Goal: Find specific page/section: Find specific page/section

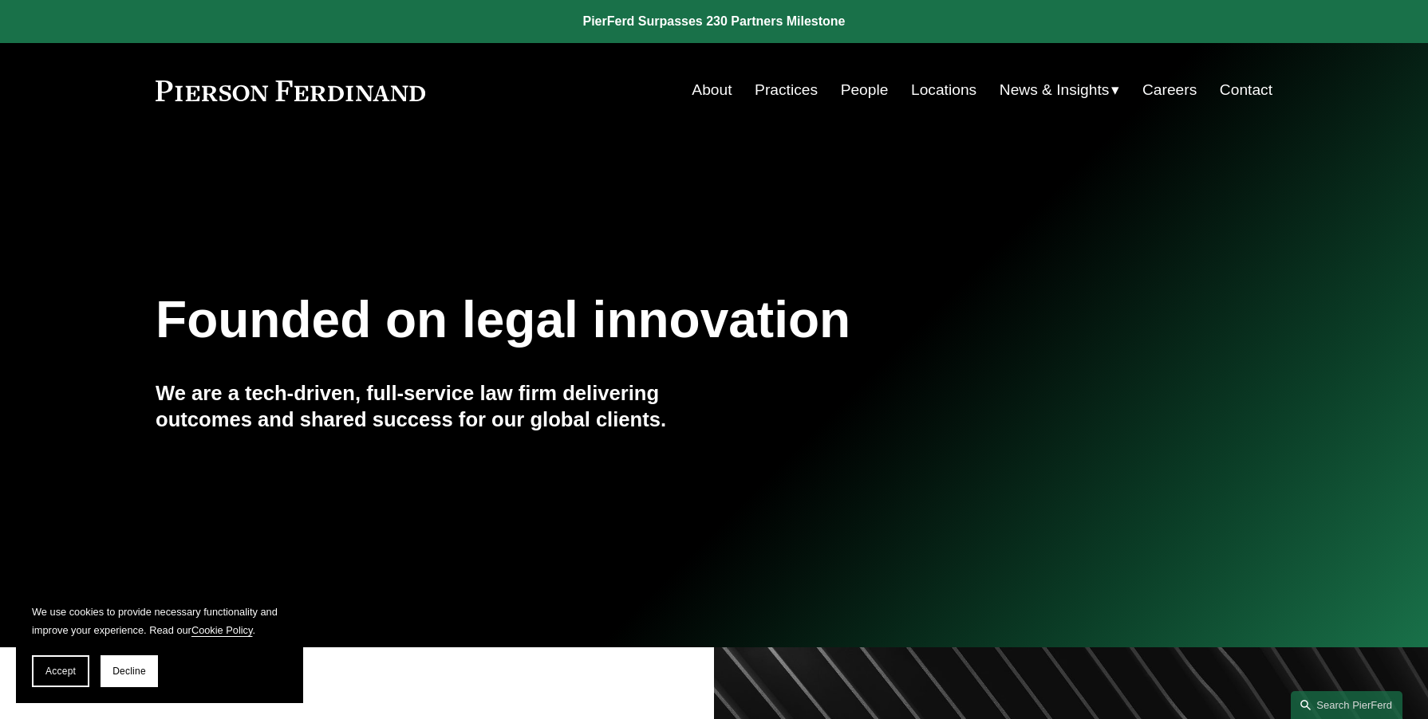
click at [867, 85] on link "People" at bounding box center [865, 90] width 48 height 30
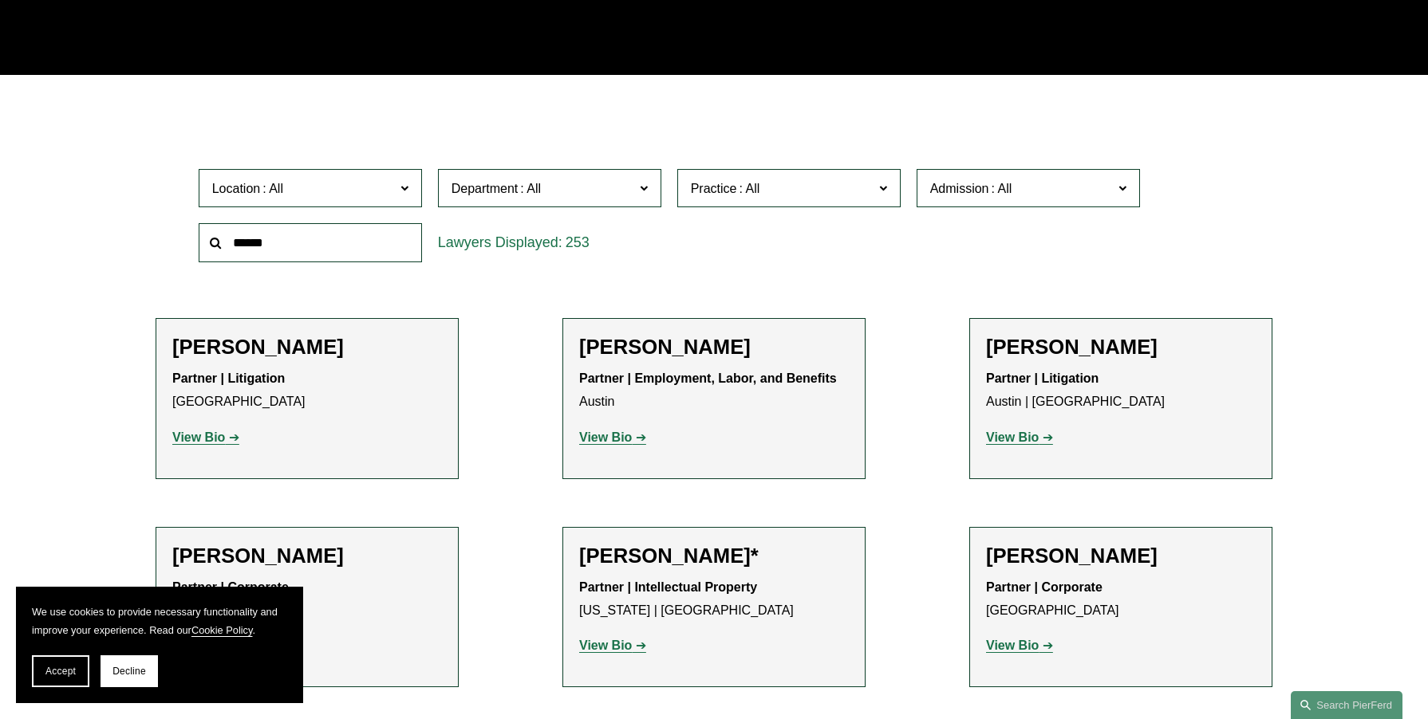
scroll to position [319, 0]
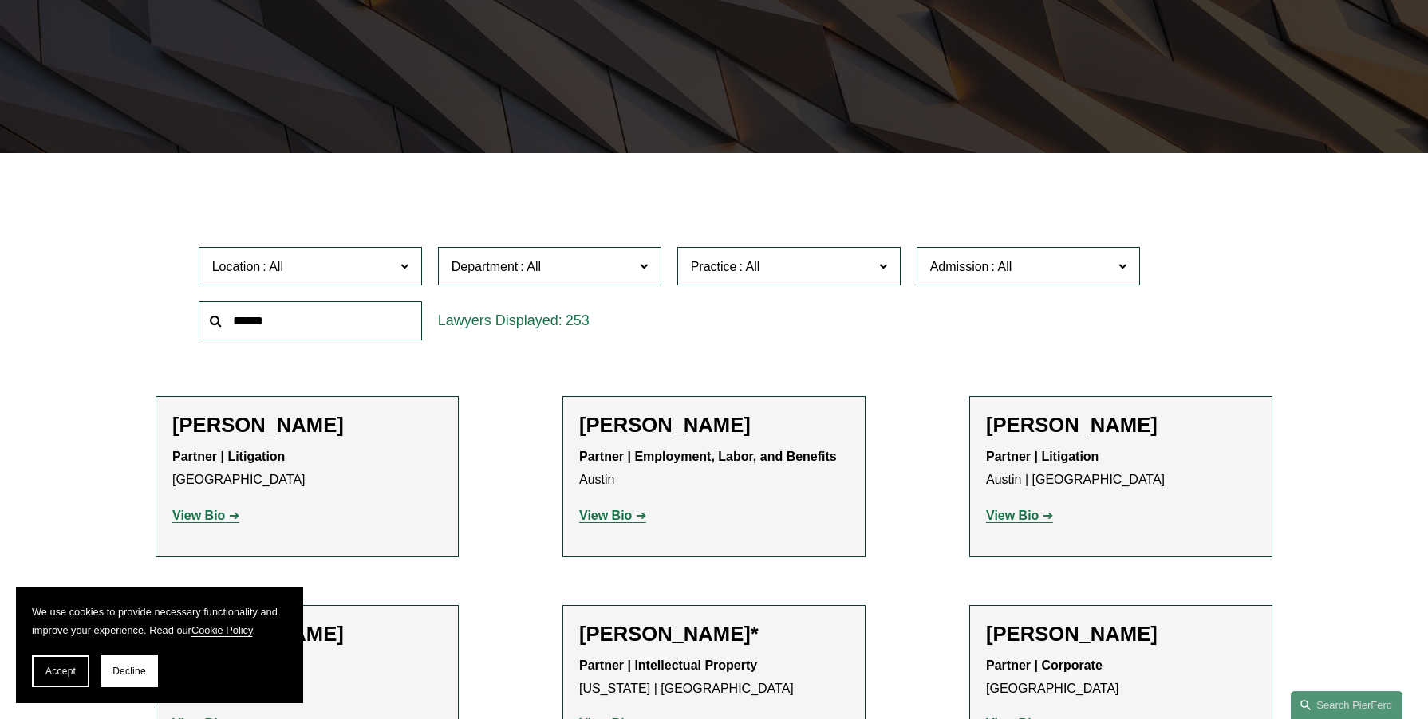
click at [875, 271] on label "Practice" at bounding box center [788, 266] width 223 height 39
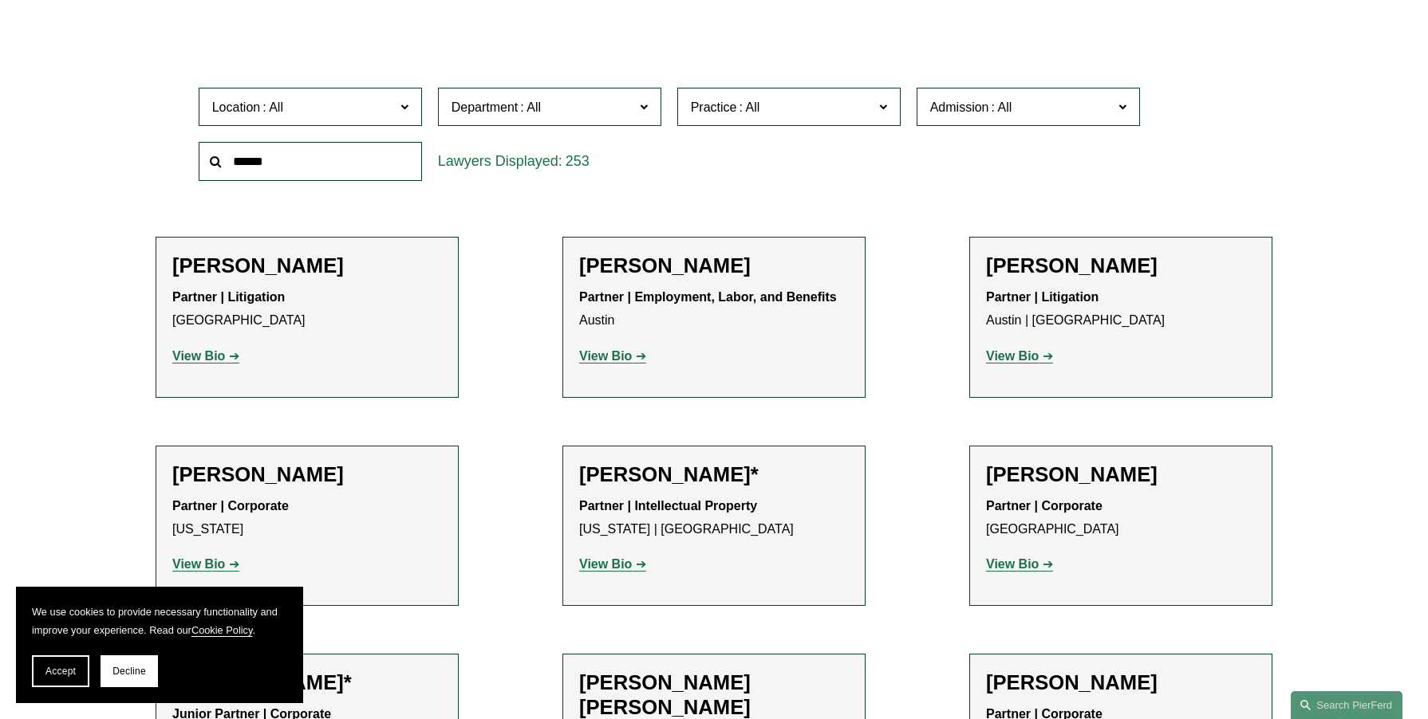
scroll to position [2616, 0]
click at [0, 0] on link "Real Estate" at bounding box center [0, 0] width 0 height 0
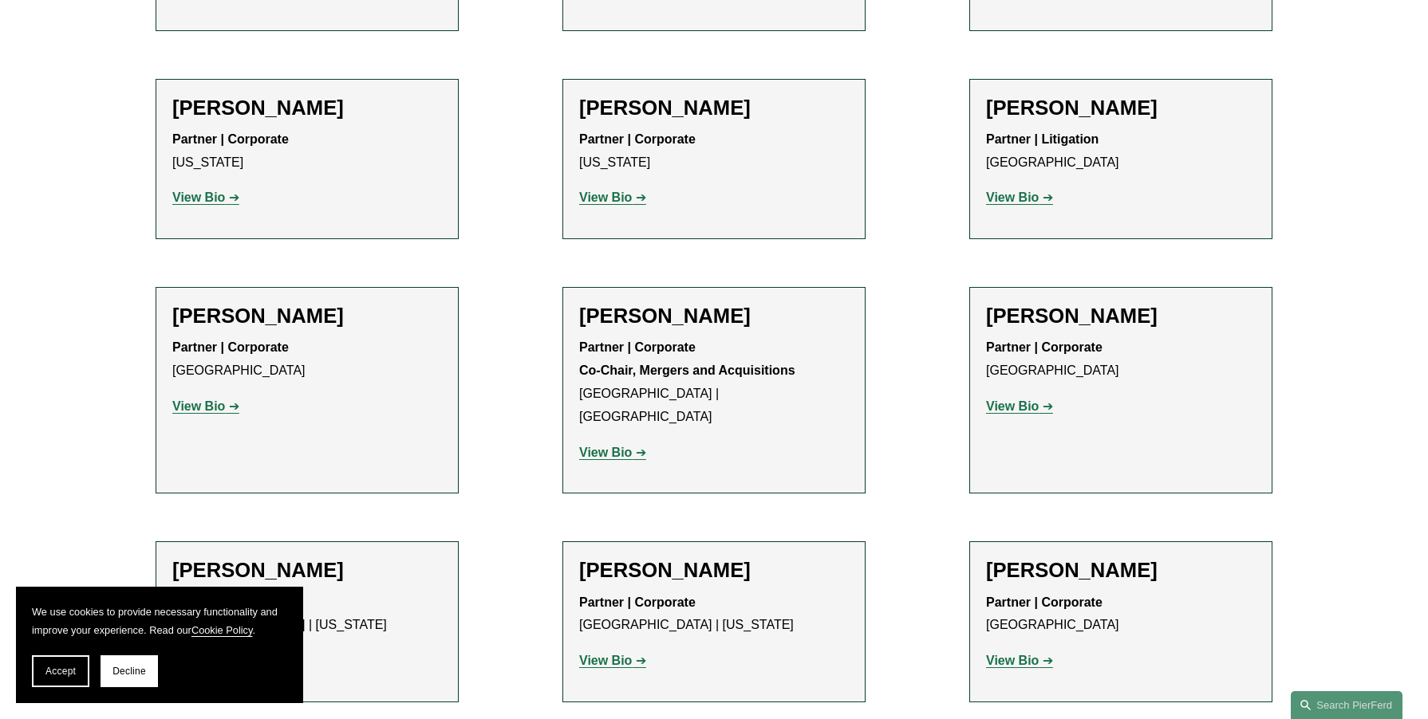
scroll to position [232, 0]
